Goal: Use online tool/utility: Utilize a website feature to perform a specific function

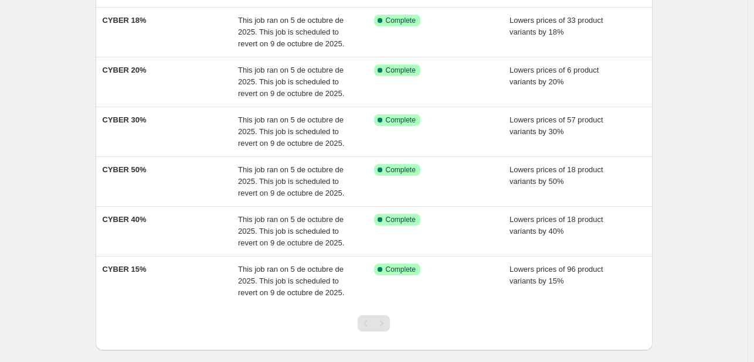
scroll to position [150, 0]
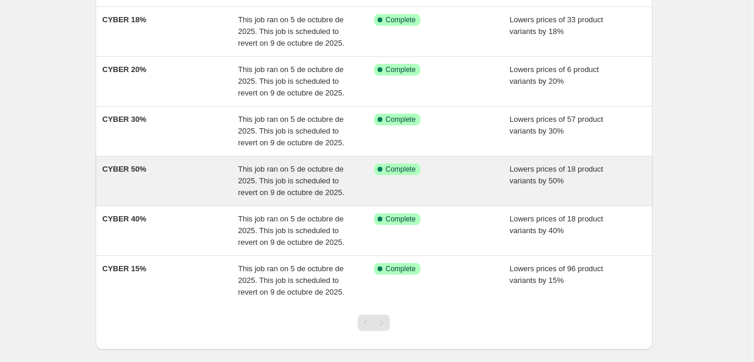
click at [129, 168] on span "CYBER 50%" at bounding box center [125, 169] width 44 height 9
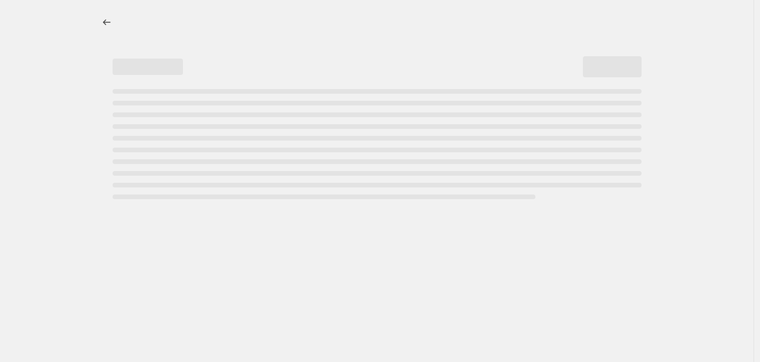
select select "percentage"
select select "tag"
